Goal: Task Accomplishment & Management: Manage account settings

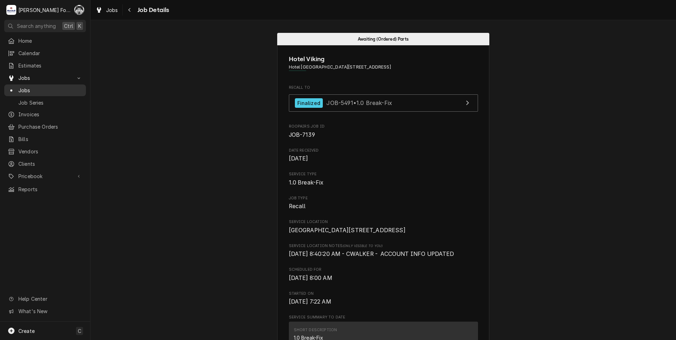
click at [22, 88] on span "Jobs" at bounding box center [50, 90] width 64 height 7
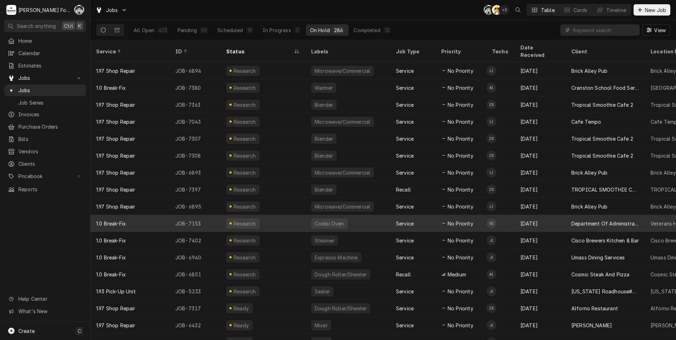
click at [359, 215] on div "Combi Oven" at bounding box center [348, 223] width 85 height 17
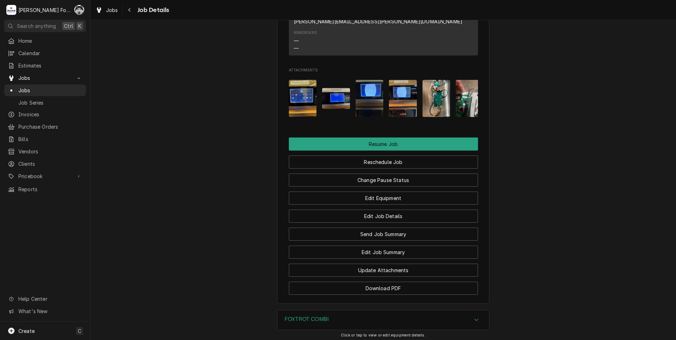
scroll to position [871, 0]
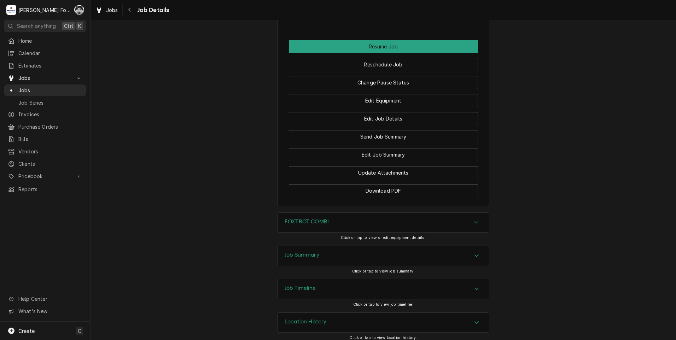
click at [322, 247] on div "Job Summary" at bounding box center [384, 256] width 212 height 20
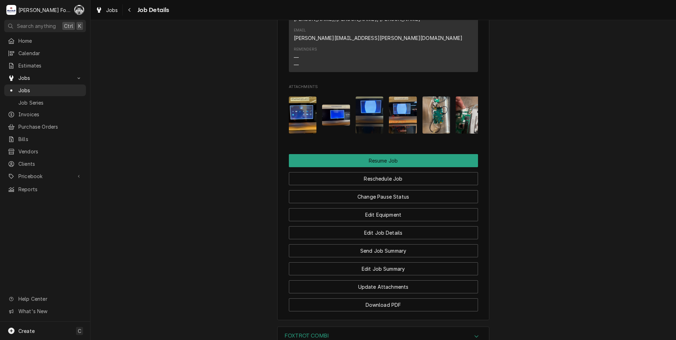
scroll to position [0, 11]
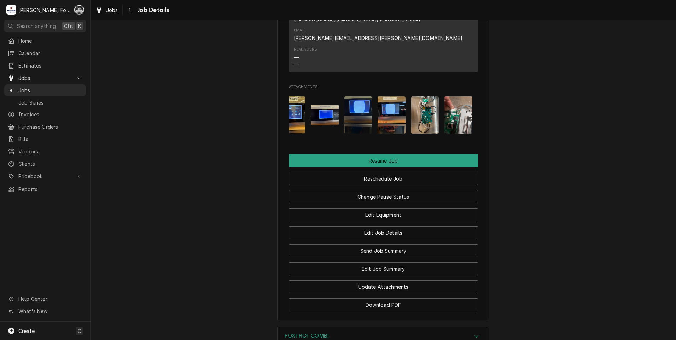
click at [451, 112] on img "Attachments" at bounding box center [459, 115] width 28 height 37
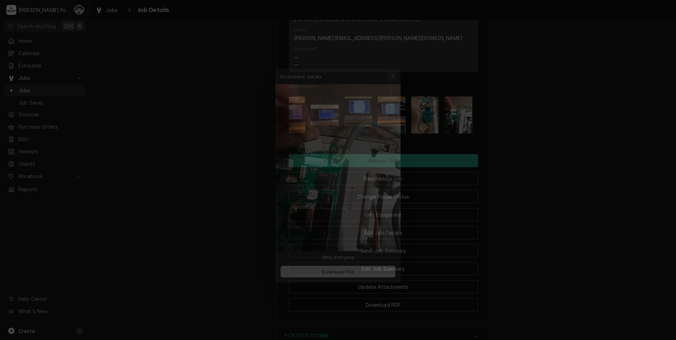
click at [398, 64] on icon "button" at bounding box center [398, 62] width 4 height 5
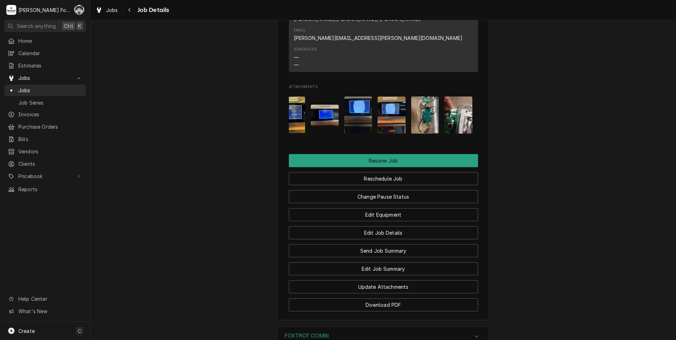
click at [424, 107] on img "Attachments" at bounding box center [425, 115] width 28 height 37
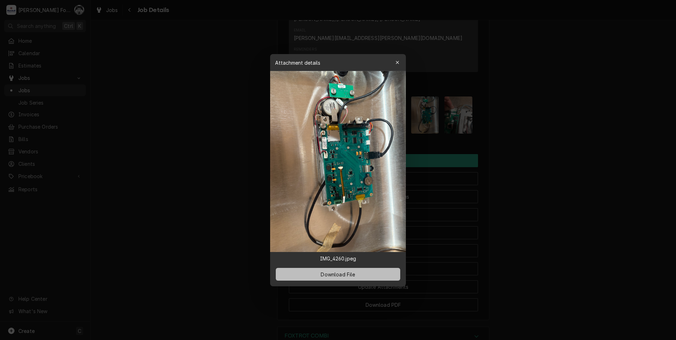
click at [338, 276] on span "Download File" at bounding box center [337, 274] width 37 height 7
click at [550, 273] on div at bounding box center [338, 170] width 676 height 340
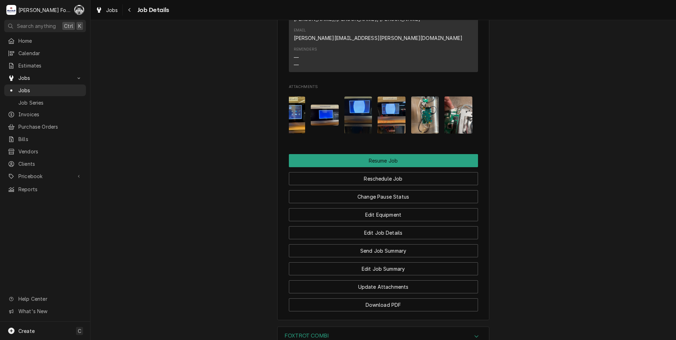
click at [457, 105] on img "Attachments" at bounding box center [459, 115] width 28 height 37
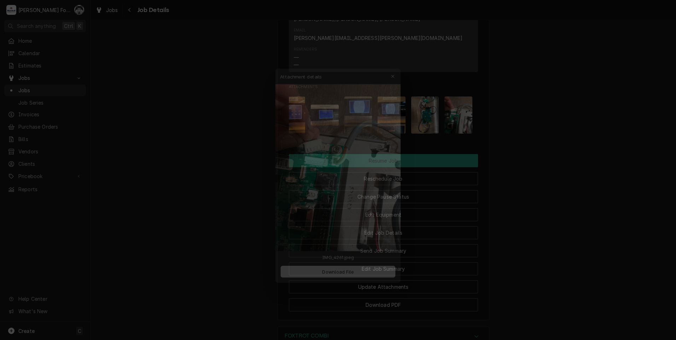
drag, startPoint x: 349, startPoint y: 62, endPoint x: 298, endPoint y: 69, distance: 52.1
click at [296, 69] on div "Attachment details Close" at bounding box center [338, 62] width 136 height 17
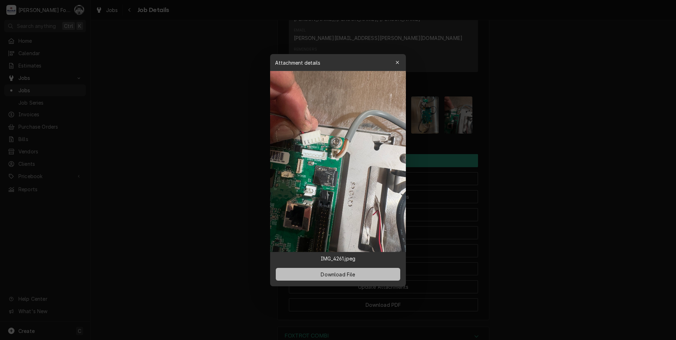
click at [342, 275] on span "Download File" at bounding box center [337, 274] width 37 height 7
click at [157, 131] on div at bounding box center [338, 170] width 676 height 340
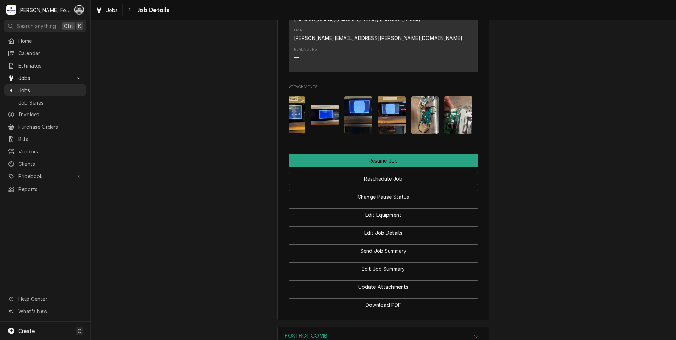
click at [422, 102] on img "Attachments" at bounding box center [425, 115] width 28 height 37
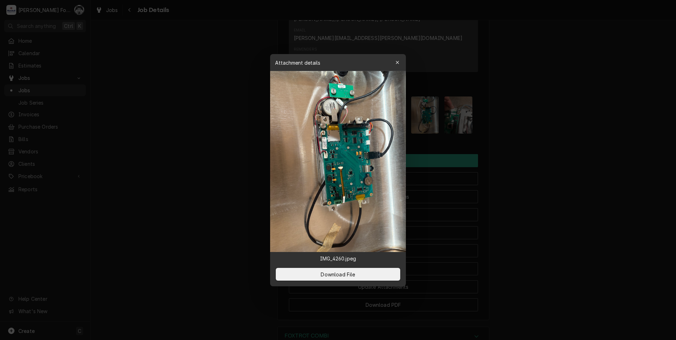
click at [422, 102] on div at bounding box center [338, 170] width 676 height 340
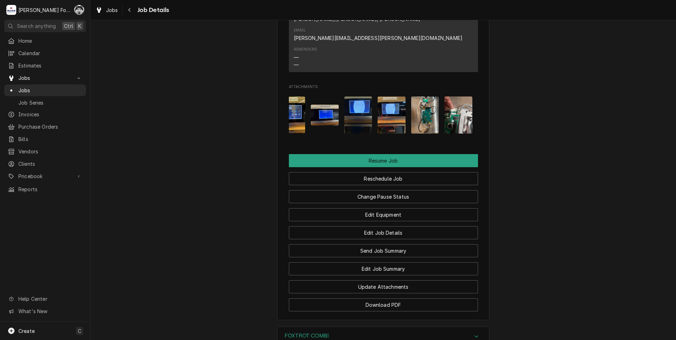
click at [422, 100] on img "Attachments" at bounding box center [425, 115] width 28 height 37
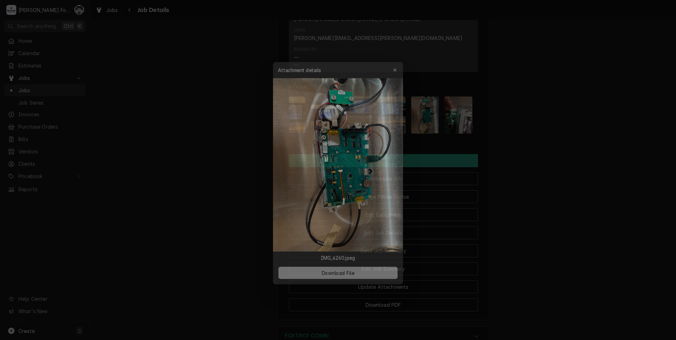
click at [333, 270] on button "Download File" at bounding box center [338, 274] width 125 height 13
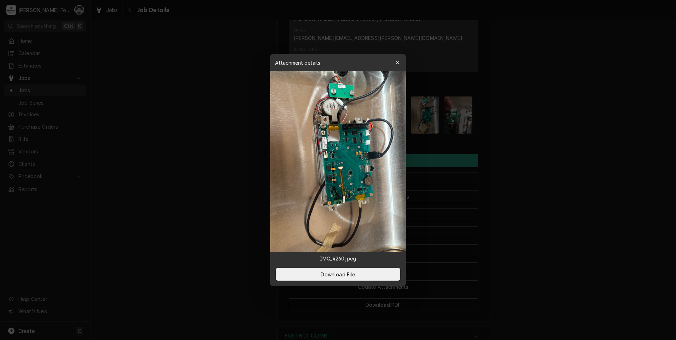
click at [204, 110] on div at bounding box center [338, 170] width 676 height 340
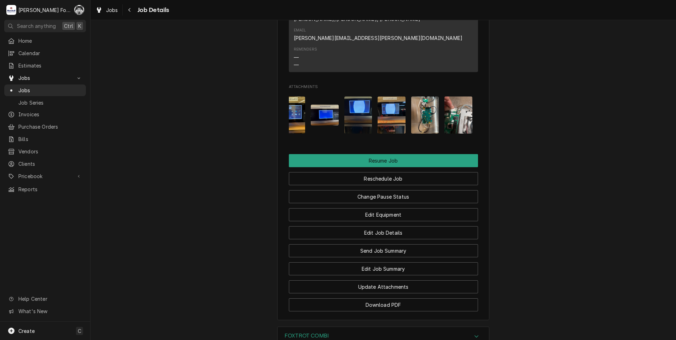
click at [24, 88] on span "Jobs" at bounding box center [50, 90] width 64 height 7
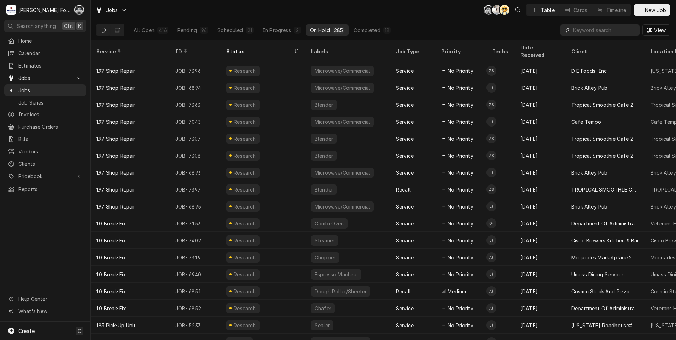
click at [594, 29] on input "Dynamic Content Wrapper" at bounding box center [604, 29] width 63 height 11
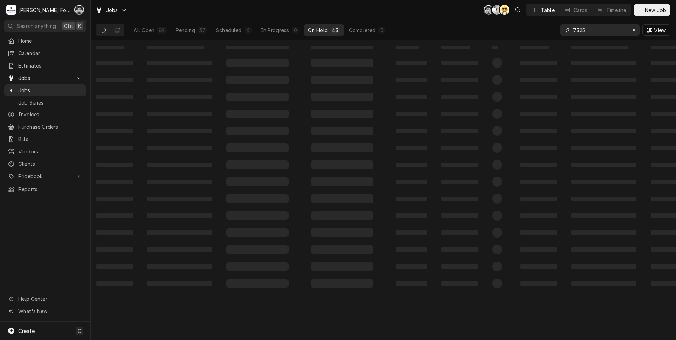
type input "7325"
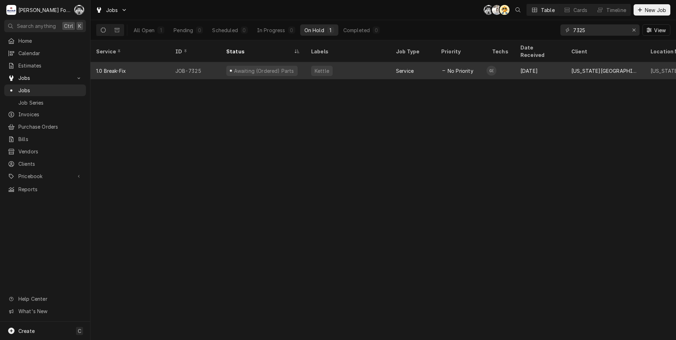
click at [293, 63] on div "Awaiting (Ordered) Parts" at bounding box center [263, 70] width 85 height 17
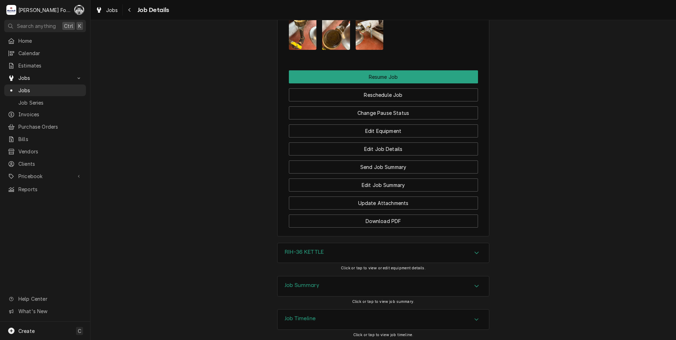
scroll to position [922, 0]
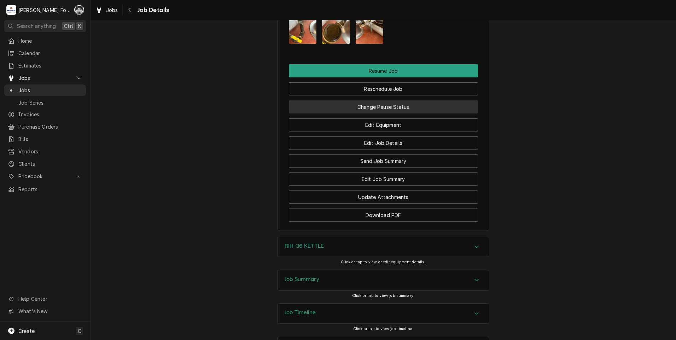
click at [376, 100] on button "Change Pause Status" at bounding box center [383, 106] width 189 height 13
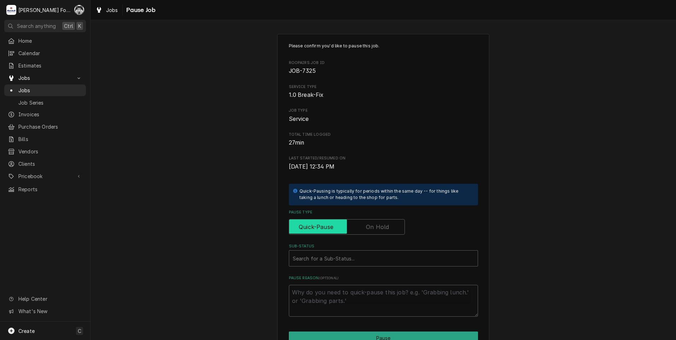
click at [365, 232] on input "Pause Type" at bounding box center [347, 227] width 110 height 16
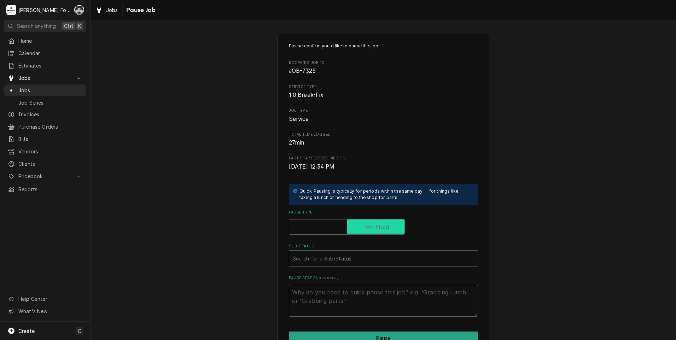
checkbox input "true"
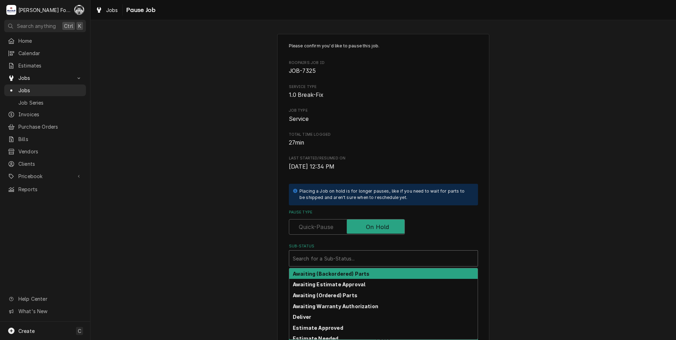
click at [342, 261] on div "Sub-Status" at bounding box center [383, 258] width 181 height 13
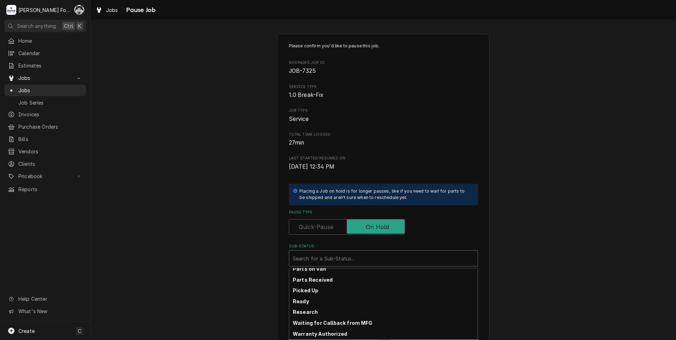
scroll to position [113, 0]
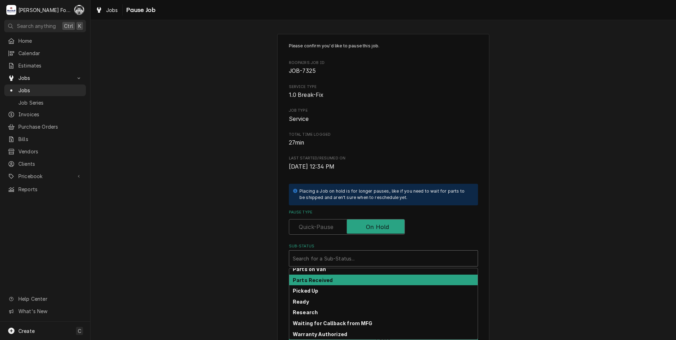
click at [332, 282] on div "Parts Received" at bounding box center [383, 280] width 189 height 11
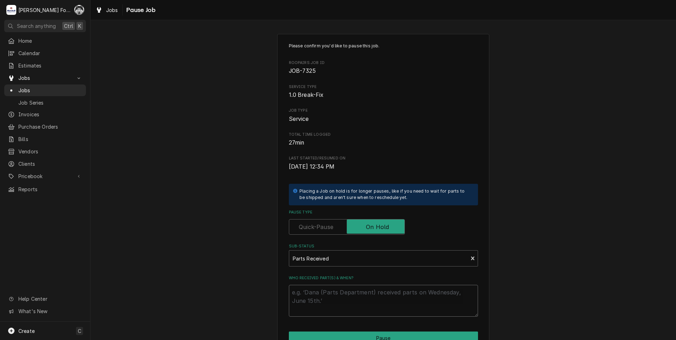
click at [328, 294] on textarea "Who received part(s) & when?" at bounding box center [383, 301] width 189 height 32
type textarea "x"
type textarea "9"
type textarea "x"
type textarea "9/"
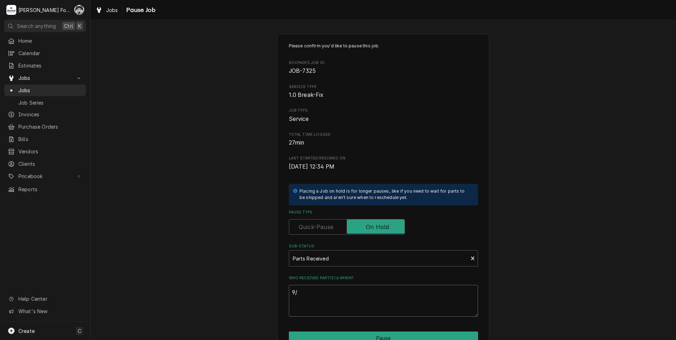
type textarea "x"
type textarea "9/1"
type textarea "x"
type textarea "9/17"
type textarea "x"
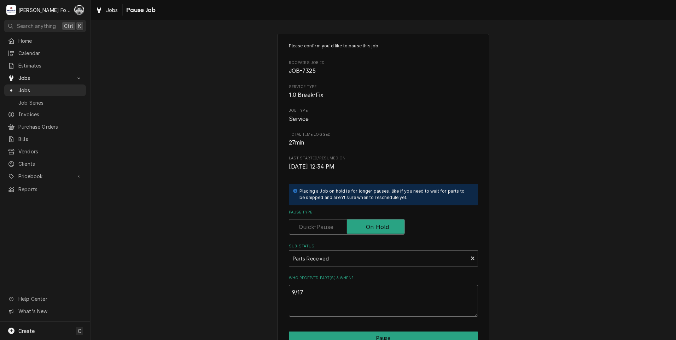
type textarea "9/17/"
type textarea "x"
type textarea "9/17/2"
type textarea "x"
type textarea "9/17/20"
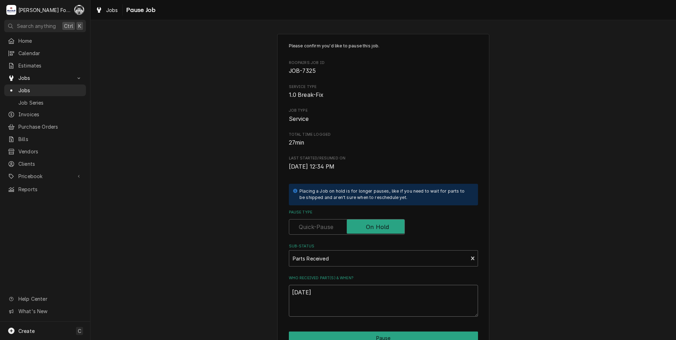
type textarea "x"
type textarea "9/17/202"
type textarea "x"
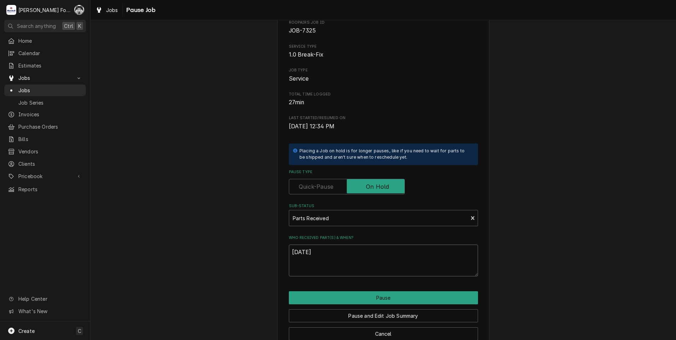
scroll to position [56, 0]
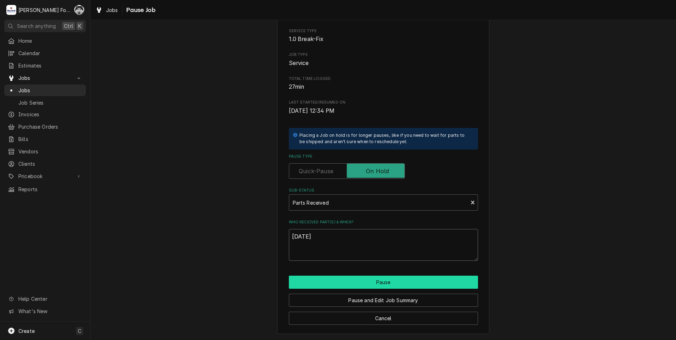
type textarea "[DATE]"
click at [383, 283] on button "Pause" at bounding box center [383, 282] width 189 height 13
type textarea "x"
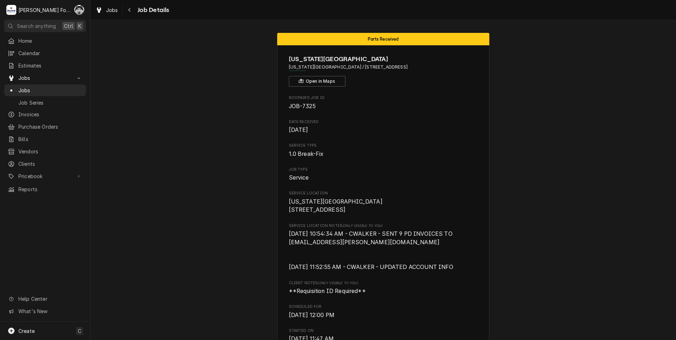
click at [20, 87] on span "Jobs" at bounding box center [50, 90] width 64 height 7
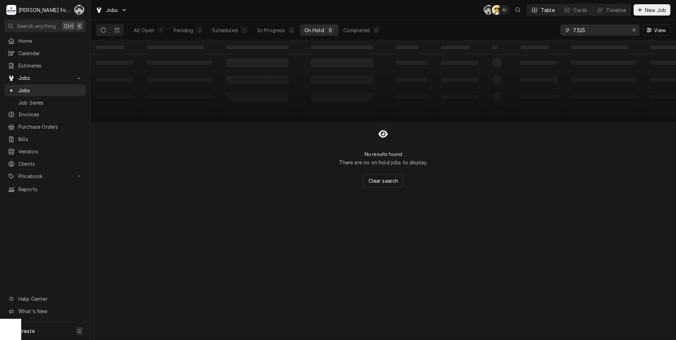
drag, startPoint x: 599, startPoint y: 32, endPoint x: 518, endPoint y: 44, distance: 81.2
click at [524, 44] on div "Jobs C( AT A( Table Cards Timeline New Job All Open 1 Pending 0 Scheduled 1 In …" at bounding box center [384, 170] width 586 height 340
type input "6343"
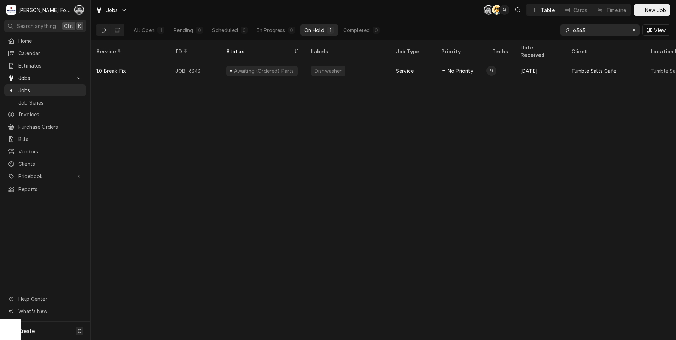
drag, startPoint x: 589, startPoint y: 30, endPoint x: 505, endPoint y: 34, distance: 84.3
click at [505, 34] on div "All Open 1 Pending 0 Scheduled 0 In Progress 0 On Hold 1 Completed 0 6343 View" at bounding box center [383, 30] width 575 height 20
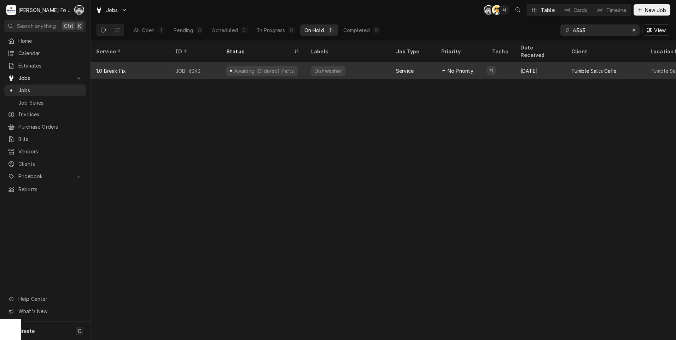
click at [311, 66] on div "Dishwasher" at bounding box center [328, 71] width 34 height 10
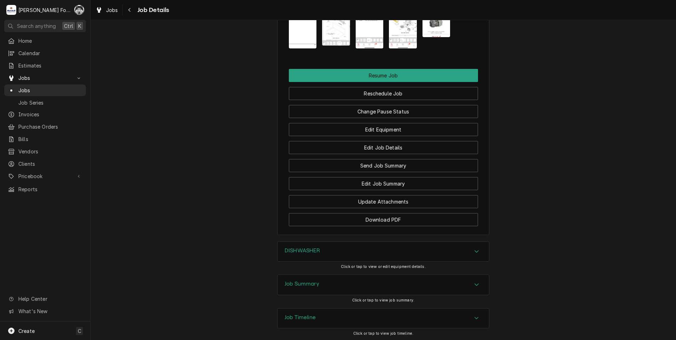
scroll to position [798, 0]
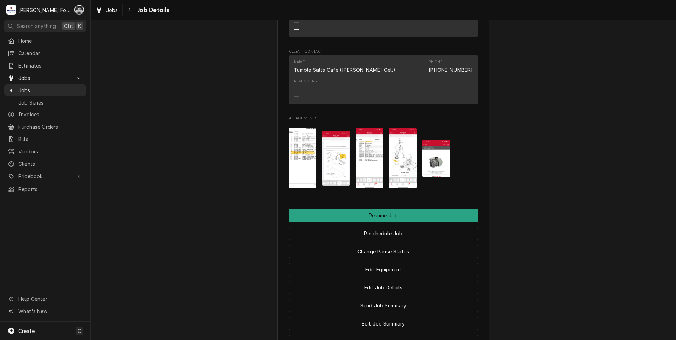
click at [436, 165] on img "Attachments" at bounding box center [437, 159] width 28 height 38
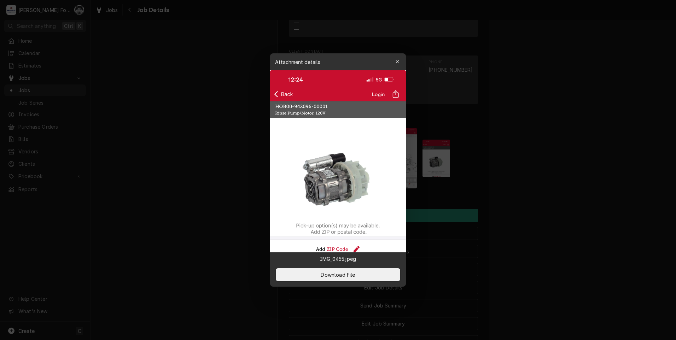
click at [526, 191] on div at bounding box center [338, 170] width 676 height 340
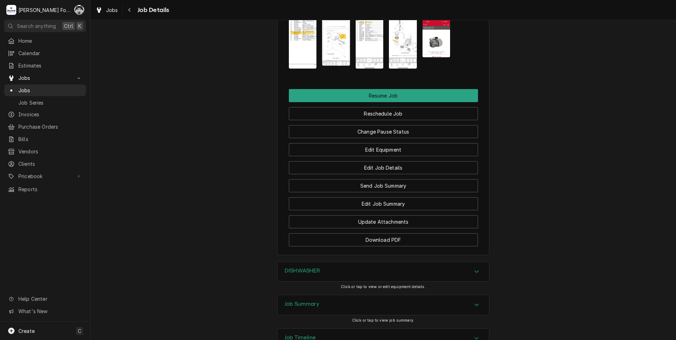
scroll to position [975, 0]
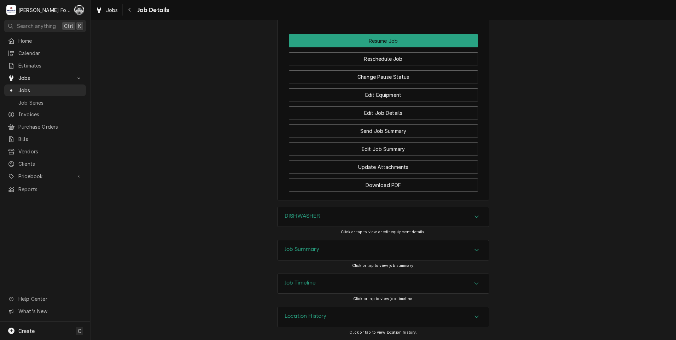
click at [361, 218] on div "DISHWASHER" at bounding box center [384, 217] width 212 height 20
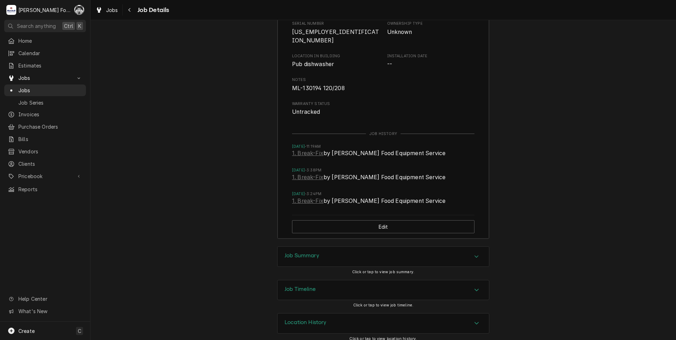
click at [348, 249] on div "Job Summary" at bounding box center [384, 257] width 212 height 20
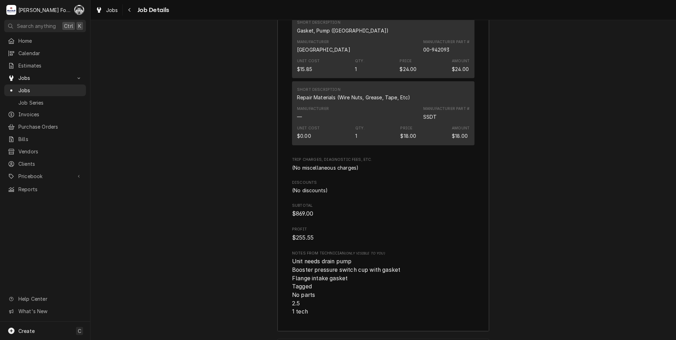
scroll to position [2201, 0]
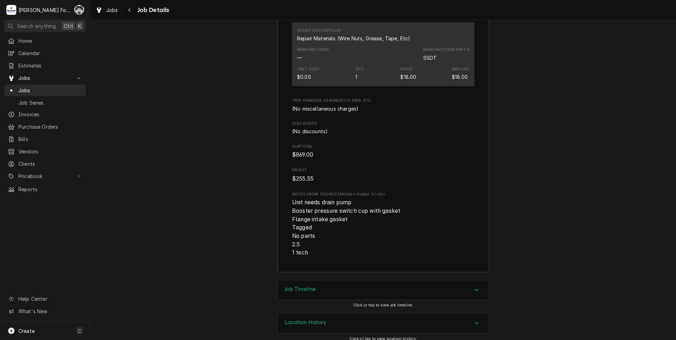
click at [368, 281] on div "Job Timeline" at bounding box center [384, 291] width 212 height 20
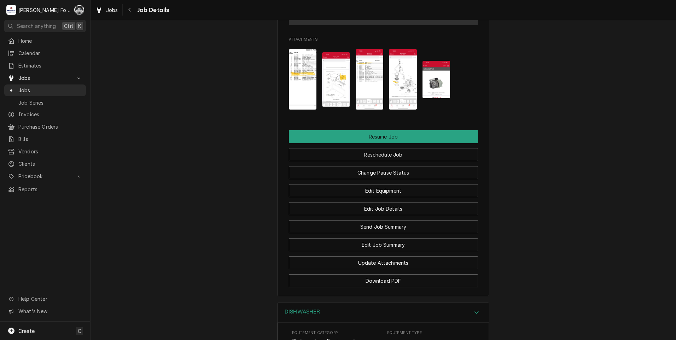
scroll to position [860, 0]
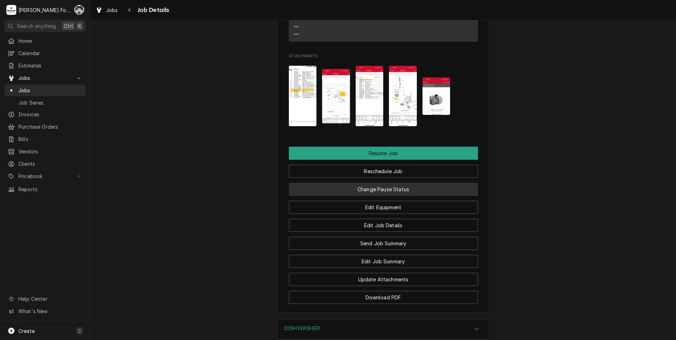
click at [376, 191] on button "Change Pause Status" at bounding box center [383, 189] width 189 height 13
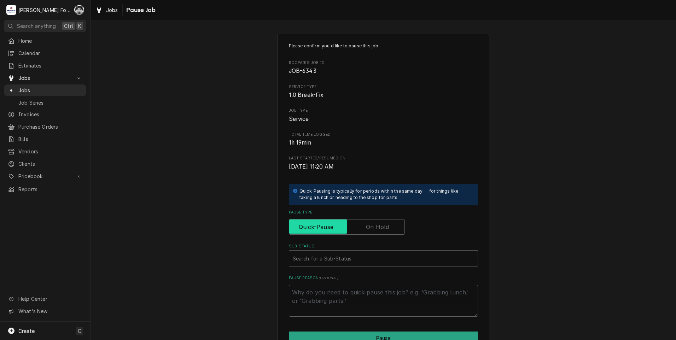
click at [364, 227] on input "Pause Type" at bounding box center [347, 227] width 110 height 16
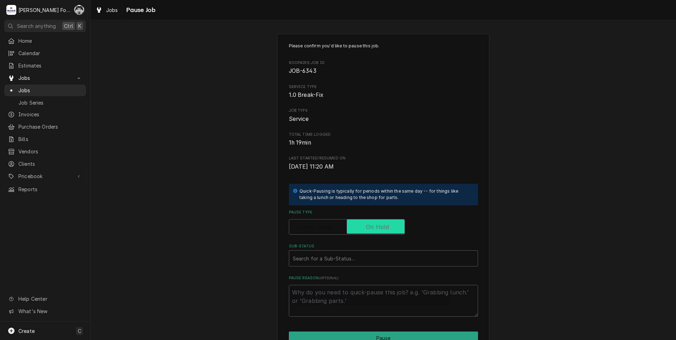
checkbox input "true"
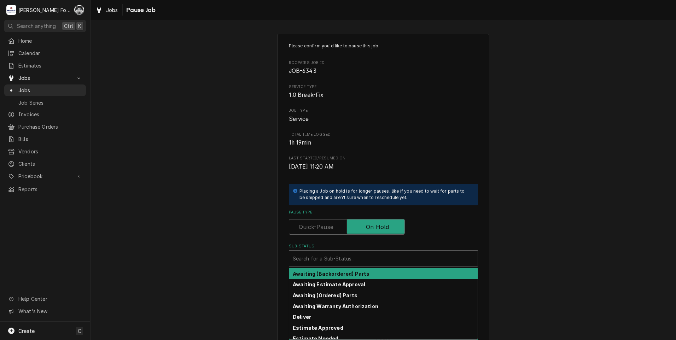
click at [337, 260] on div "Sub-Status" at bounding box center [383, 258] width 181 height 13
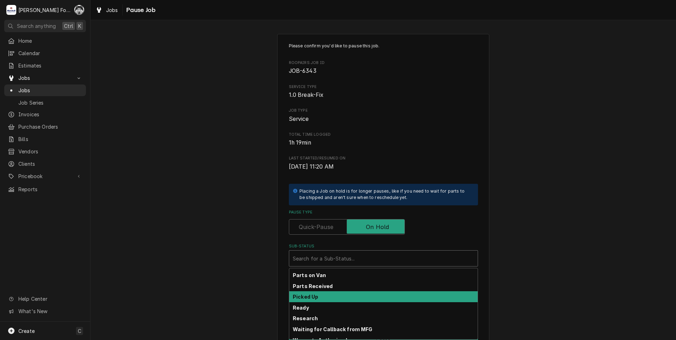
scroll to position [113, 0]
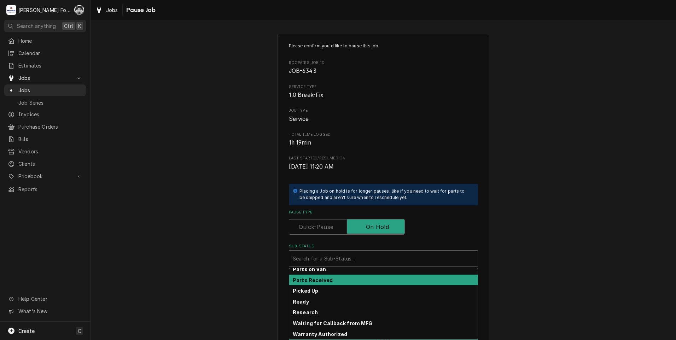
click at [320, 279] on strong "Parts Received" at bounding box center [313, 280] width 40 height 6
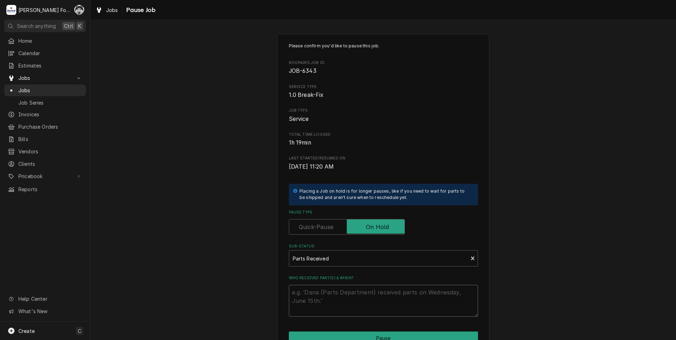
click at [321, 296] on textarea "Who received part(s) & when?" at bounding box center [383, 301] width 189 height 32
type textarea "x"
type textarea "9"
type textarea "x"
type textarea "9/"
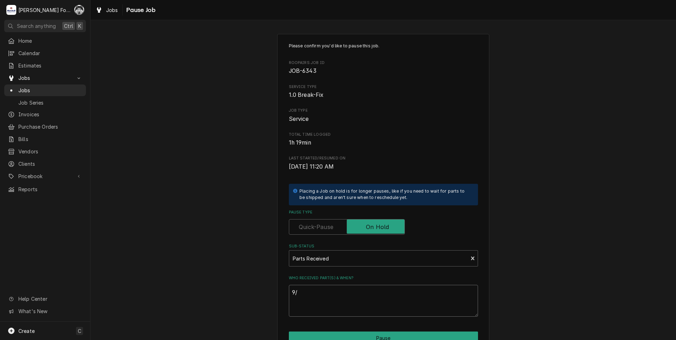
type textarea "x"
type textarea "9/1"
type textarea "x"
type textarea "9/17"
type textarea "x"
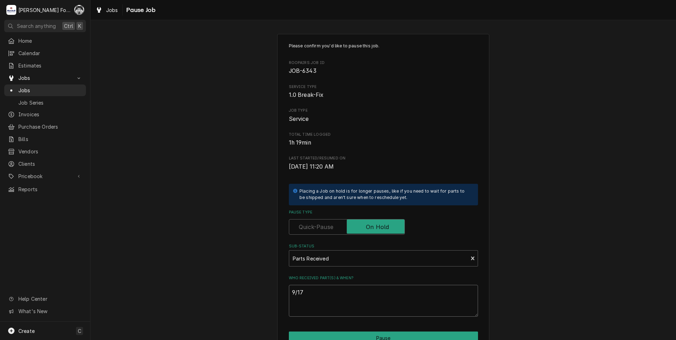
type textarea "9/17/"
type textarea "x"
type textarea "9/17/2"
type textarea "x"
type textarea "9/17/20"
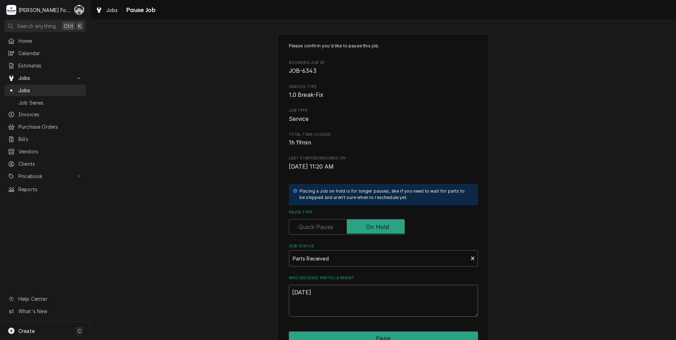
type textarea "x"
type textarea "9/17/202"
type textarea "x"
type textarea "9/17/2025"
click at [374, 334] on button "Pause" at bounding box center [383, 338] width 189 height 13
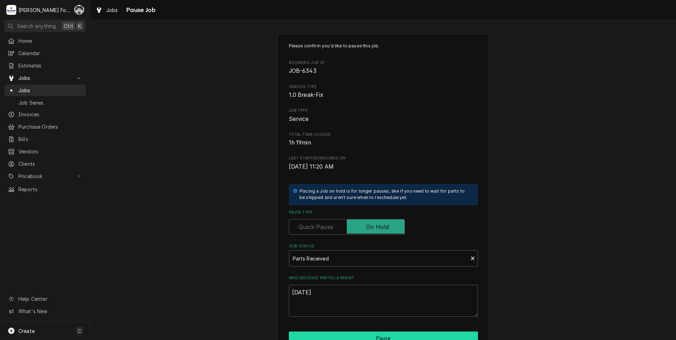
type textarea "x"
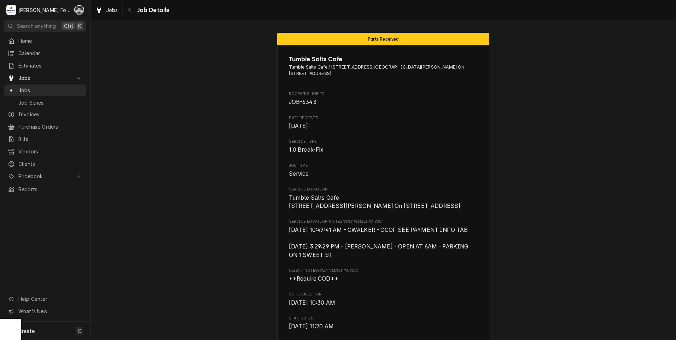
click at [24, 87] on span "Jobs" at bounding box center [50, 90] width 64 height 7
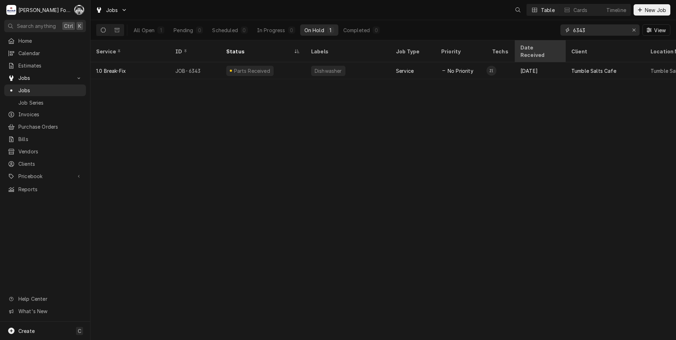
drag, startPoint x: 599, startPoint y: 32, endPoint x: 525, endPoint y: 44, distance: 75.3
click at [525, 44] on div "Jobs Table Cards Timeline New Job All Open 1 Pending 0 Scheduled 0 In Progress …" at bounding box center [384, 170] width 586 height 340
type input "7134"
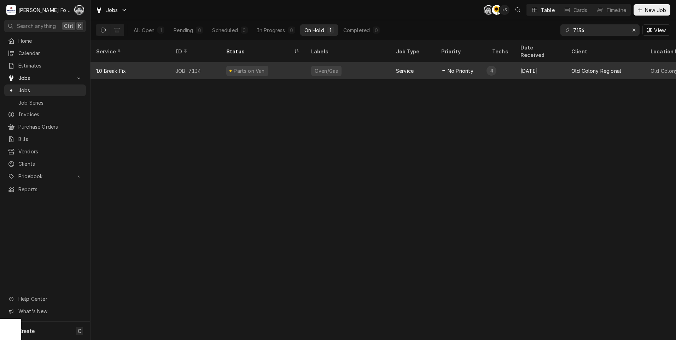
click at [263, 66] on div "Parts on Van" at bounding box center [247, 71] width 42 height 10
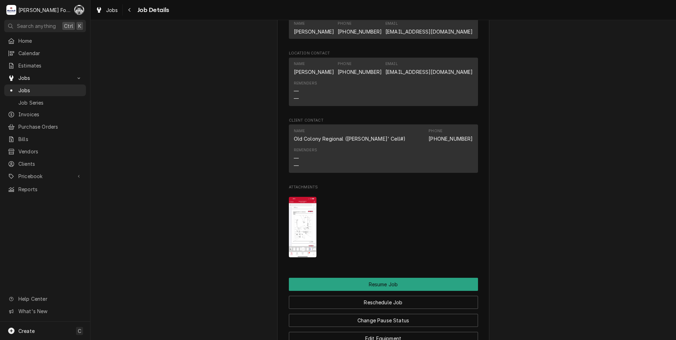
scroll to position [825, 0]
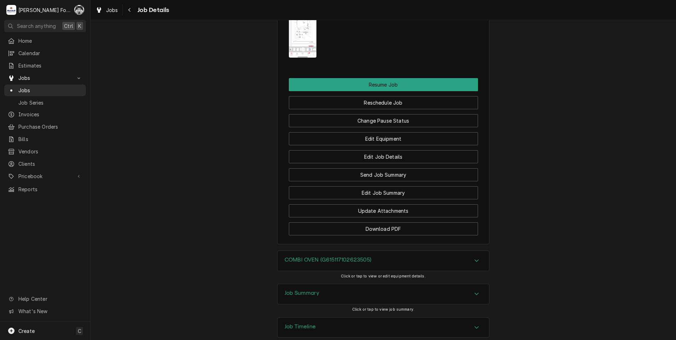
click at [325, 271] on div "COMBI OVEN (G615117102623505)" at bounding box center [384, 261] width 212 height 20
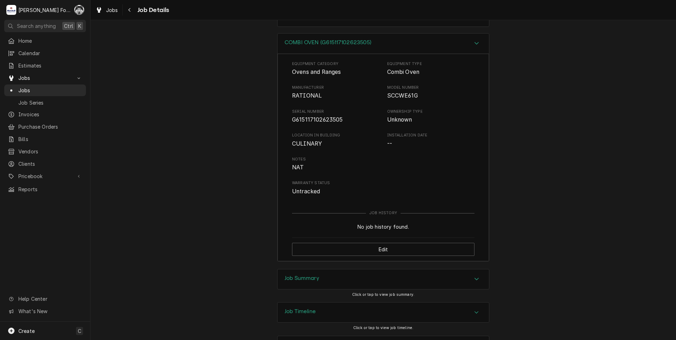
scroll to position [1061, 0]
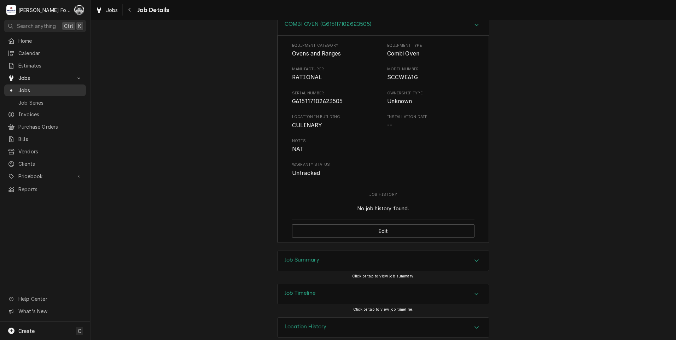
click at [22, 87] on span "Jobs" at bounding box center [50, 90] width 64 height 7
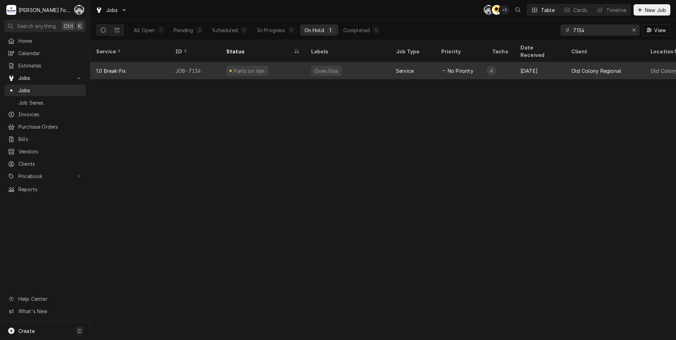
click at [282, 62] on div "Parts on Van" at bounding box center [263, 70] width 85 height 17
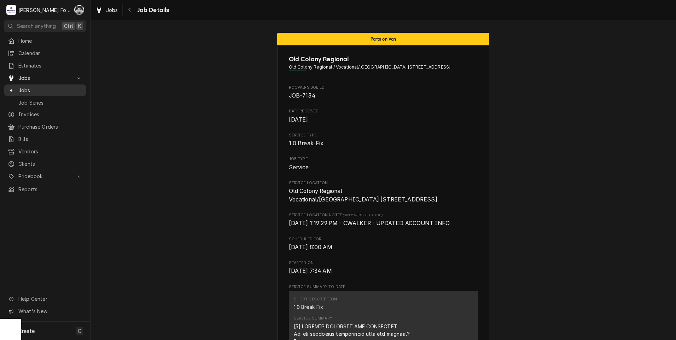
click at [27, 87] on span "Jobs" at bounding box center [50, 90] width 64 height 7
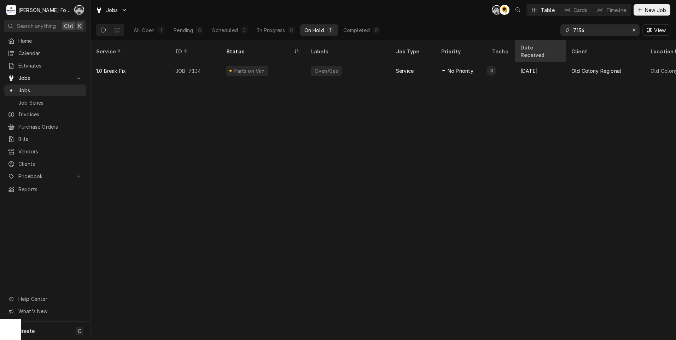
drag, startPoint x: 593, startPoint y: 35, endPoint x: 539, endPoint y: 40, distance: 54.4
click at [542, 39] on div "All Open 1 Pending 0 Scheduled 0 In Progress 0 On Hold 1 Completed 0 7134 View" at bounding box center [383, 30] width 575 height 20
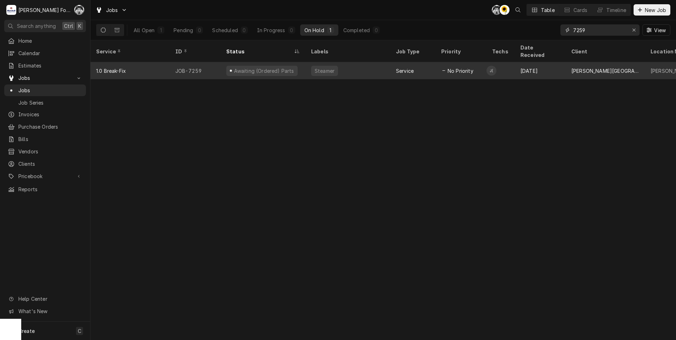
type input "7259"
click at [450, 67] on span "No Priority" at bounding box center [461, 70] width 26 height 7
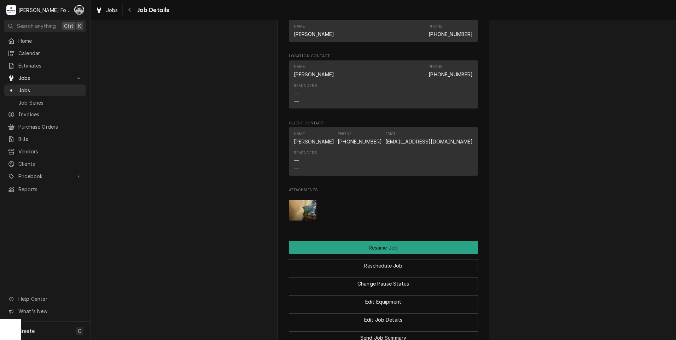
scroll to position [850, 0]
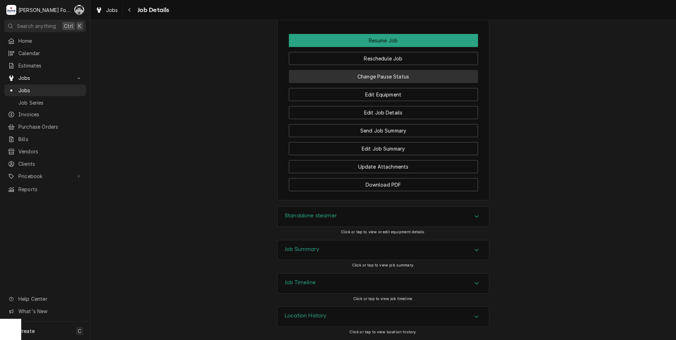
click at [373, 72] on button "Change Pause Status" at bounding box center [383, 76] width 189 height 13
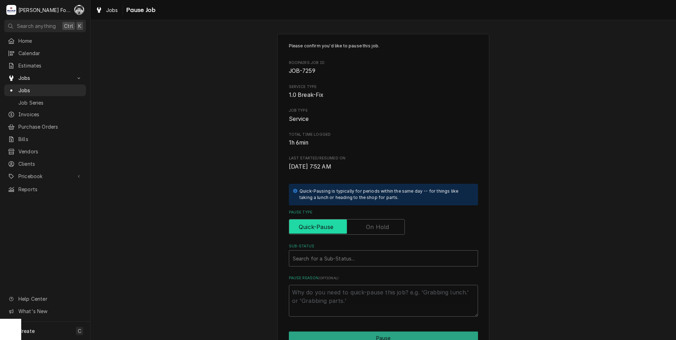
click at [360, 225] on input "Pause Type" at bounding box center [347, 227] width 110 height 16
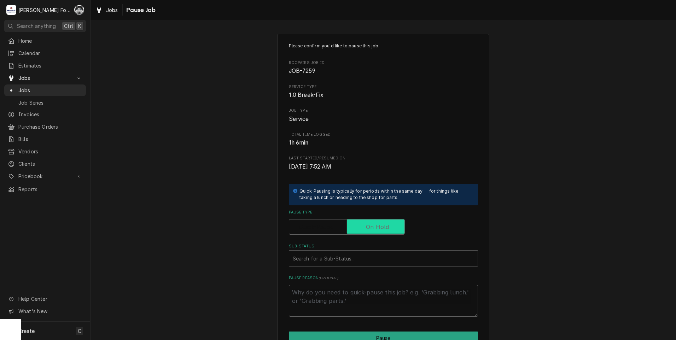
checkbox input "true"
drag, startPoint x: 342, startPoint y: 267, endPoint x: 341, endPoint y: 261, distance: 6.7
click at [342, 267] on div "Please confirm you'd like to pause this job. Roopairs Job ID JOB-7259 Service T…" at bounding box center [383, 180] width 189 height 274
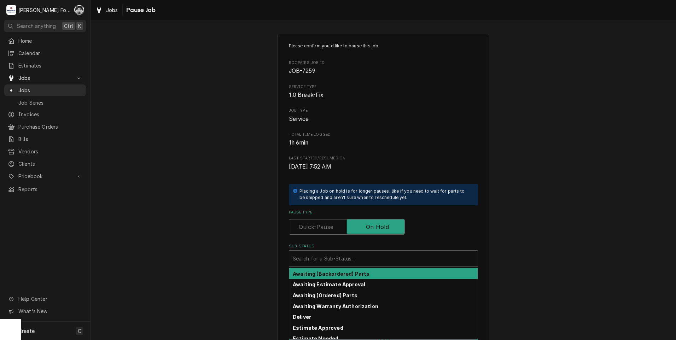
click at [342, 258] on div "Sub-Status" at bounding box center [383, 258] width 181 height 13
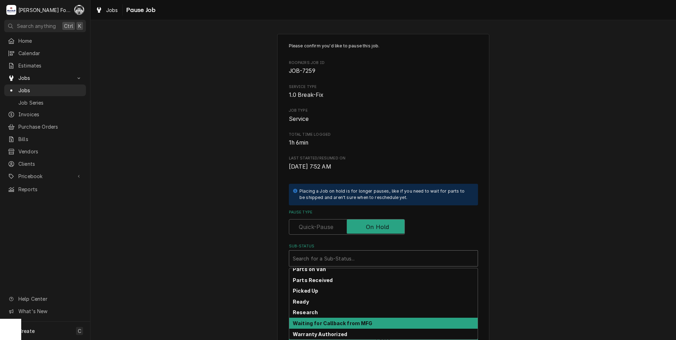
scroll to position [113, 0]
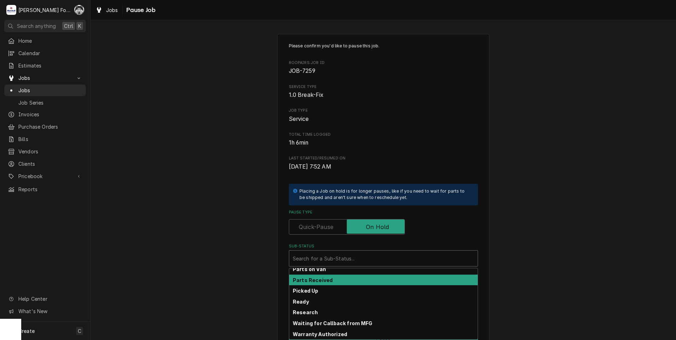
click at [325, 281] on strong "Parts Received" at bounding box center [313, 280] width 40 height 6
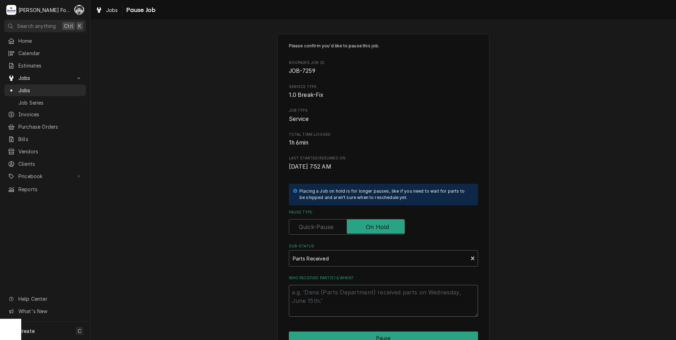
click at [324, 300] on textarea "Who received part(s) & when?" at bounding box center [383, 301] width 189 height 32
type textarea "x"
type textarea "9"
type textarea "x"
type textarea "9/"
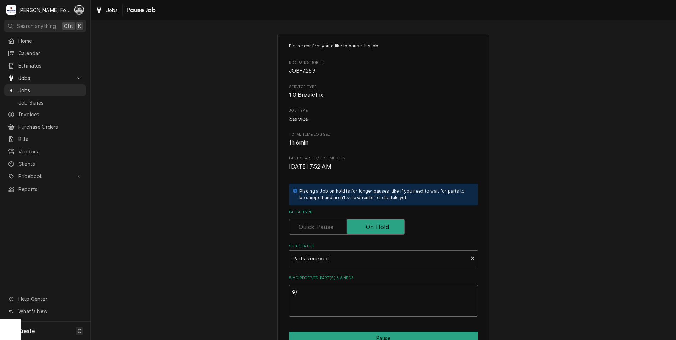
type textarea "x"
type textarea "9/1"
type textarea "x"
type textarea "9/17"
type textarea "x"
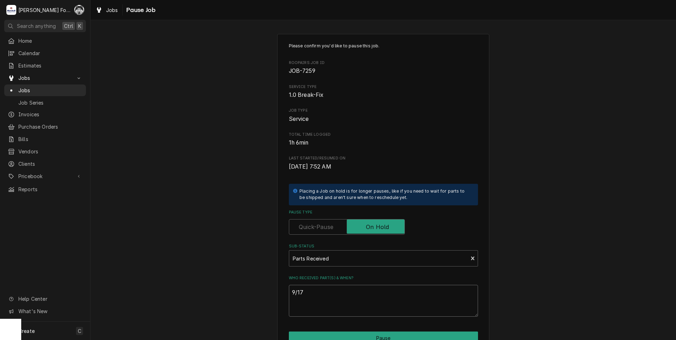
type textarea "9/17/"
type textarea "x"
type textarea "9/17/2"
type textarea "x"
type textarea "9/17/20"
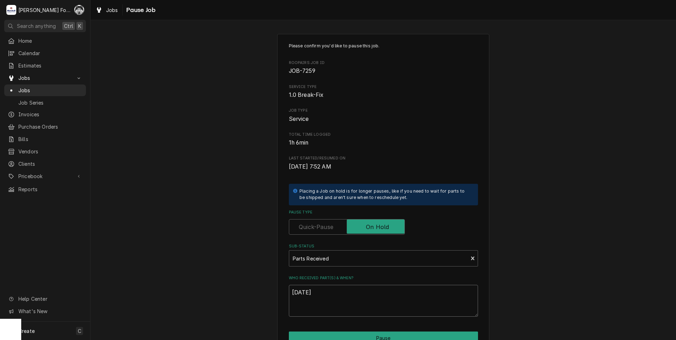
type textarea "x"
type textarea "9/17/202"
type textarea "x"
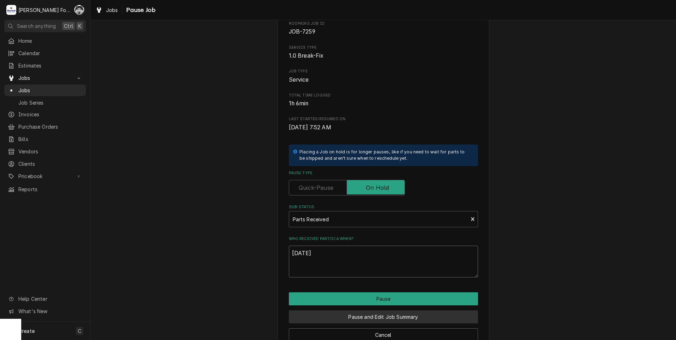
scroll to position [56, 0]
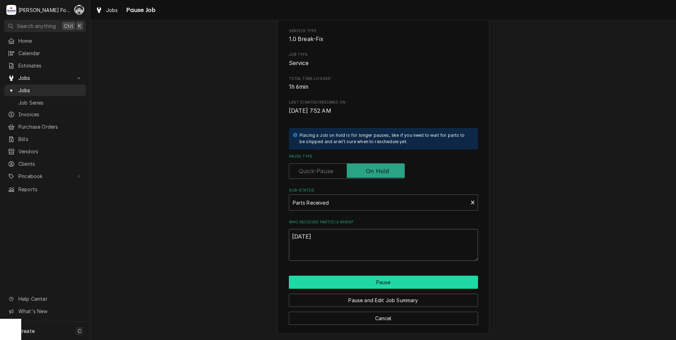
type textarea "9/17/2025"
click at [404, 282] on button "Pause" at bounding box center [383, 282] width 189 height 13
type textarea "x"
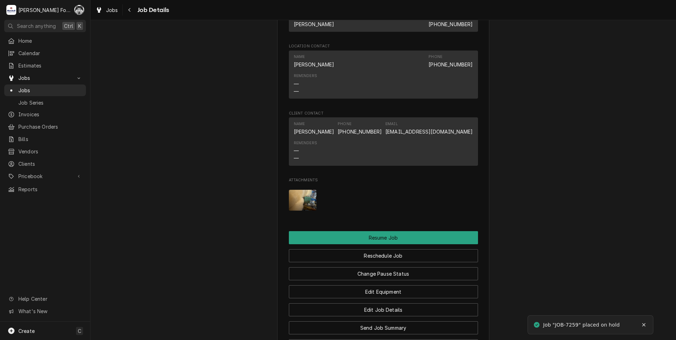
scroll to position [850, 0]
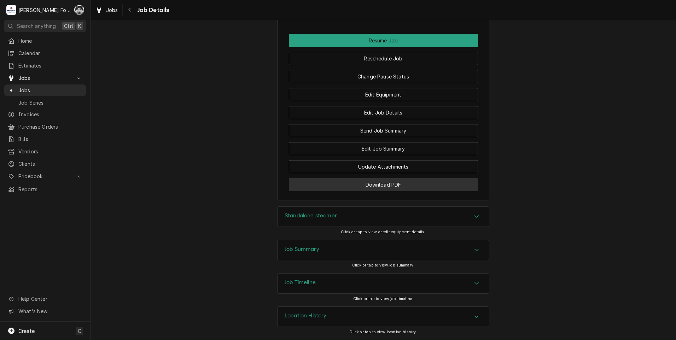
click at [359, 182] on button "Download PDF" at bounding box center [383, 184] width 189 height 13
click at [23, 87] on span "Jobs" at bounding box center [50, 90] width 64 height 7
